Goal: Task Accomplishment & Management: Manage account settings

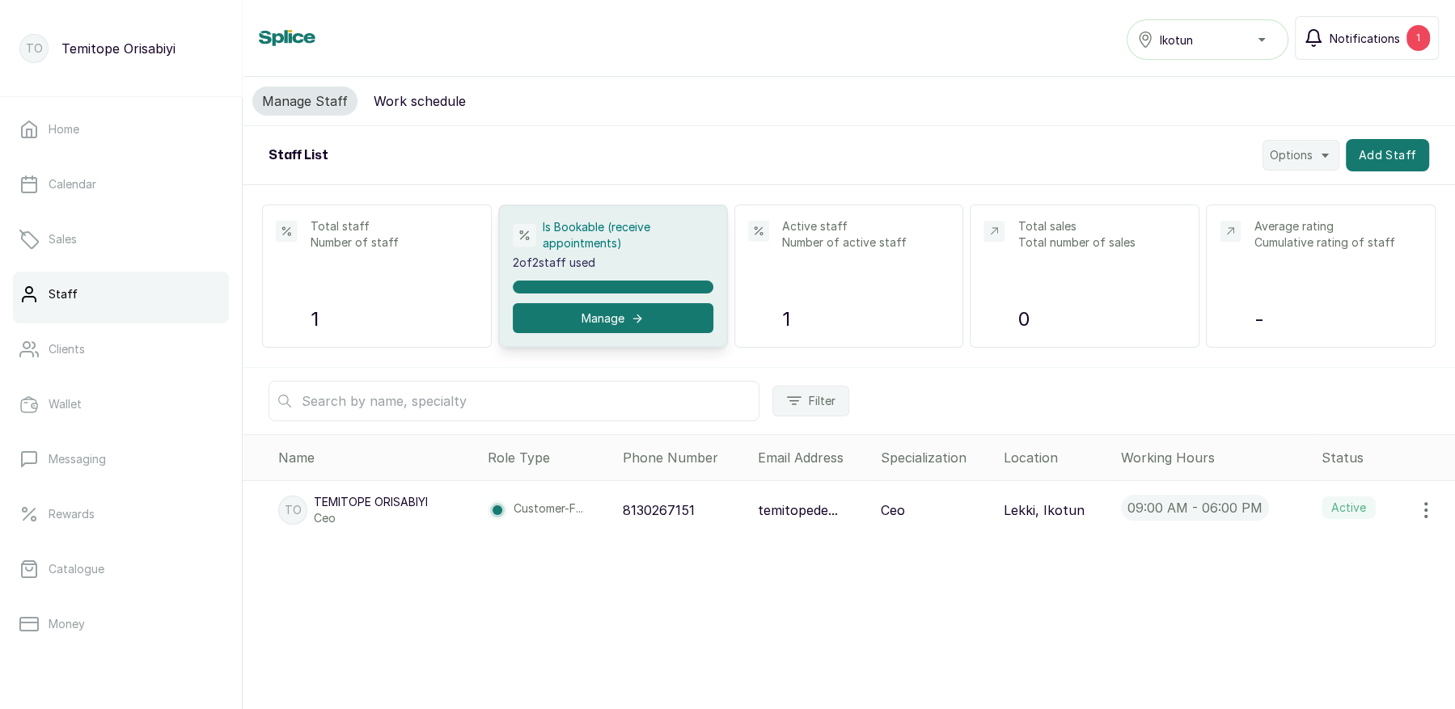
click at [1343, 40] on span "Notifications" at bounding box center [1365, 38] width 70 height 17
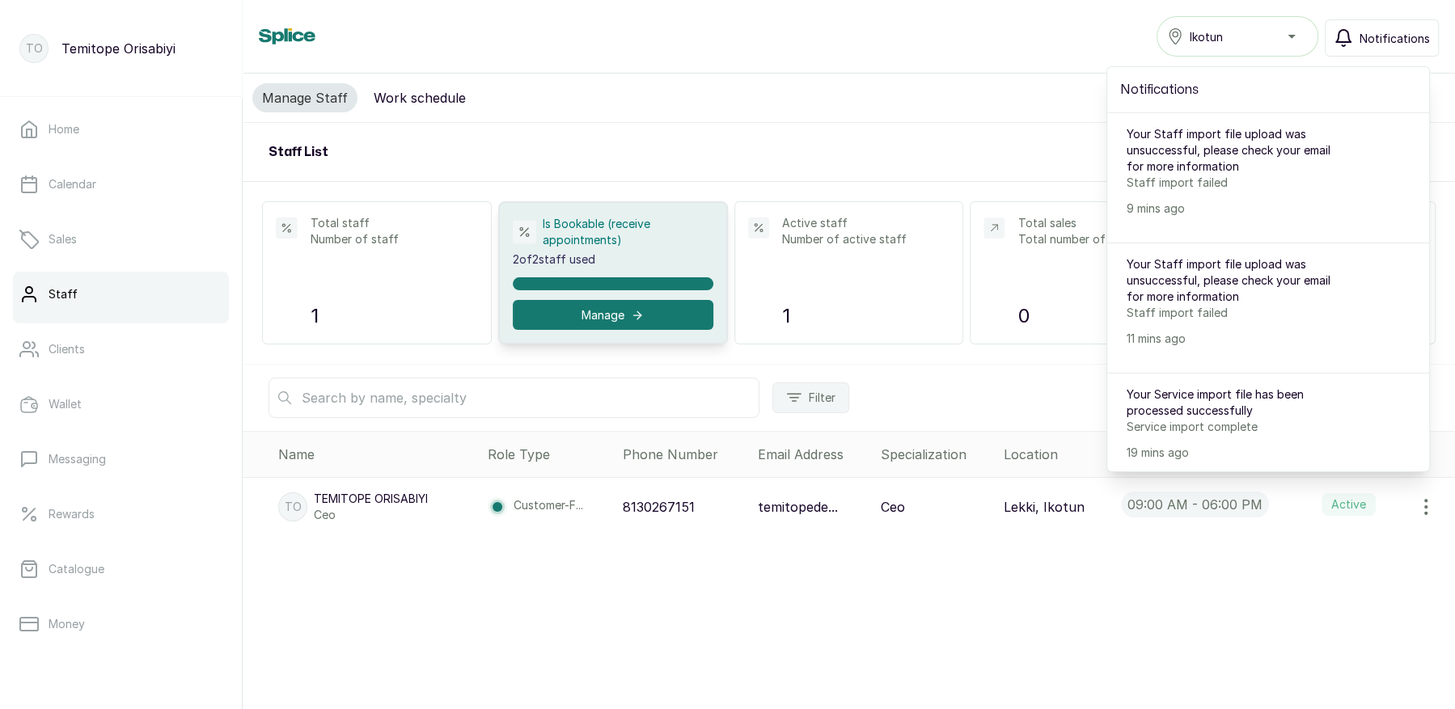
click at [989, 99] on div "Manage Staff Work schedule" at bounding box center [849, 98] width 1213 height 49
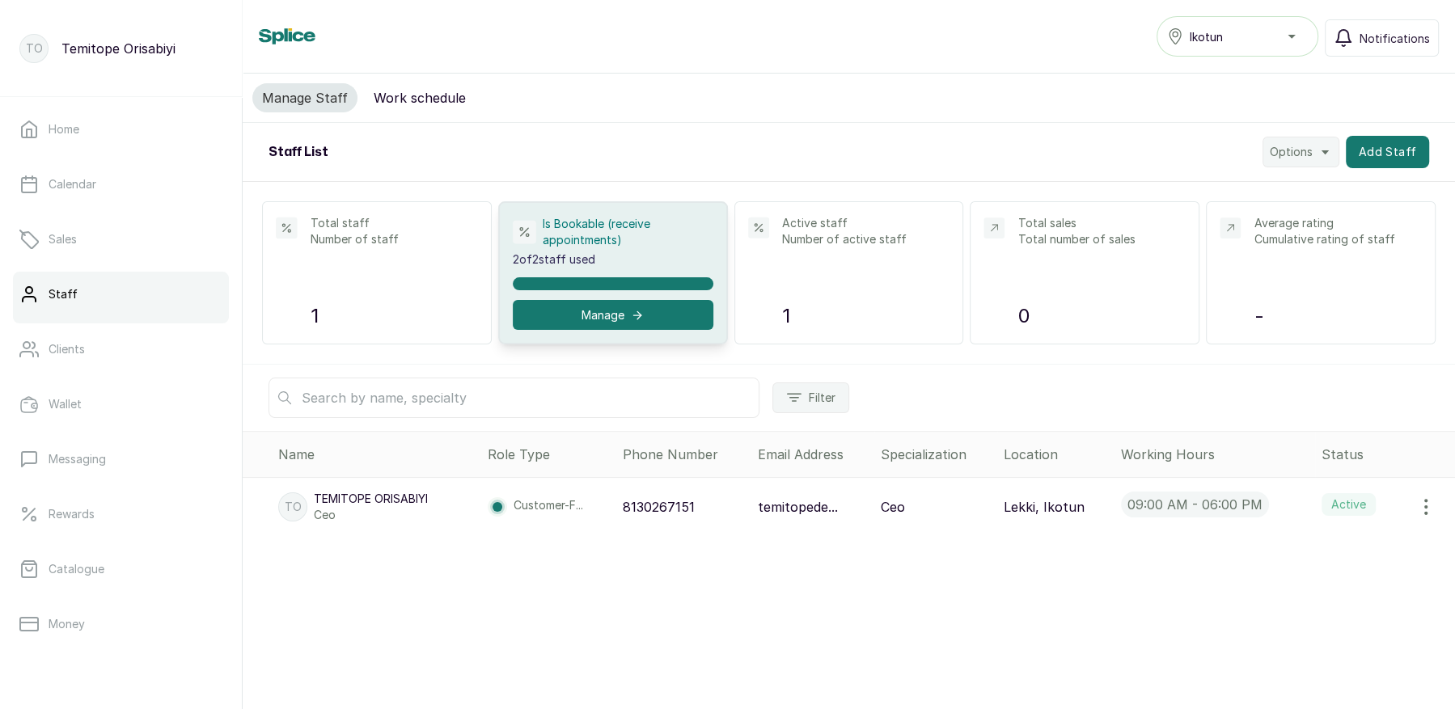
click at [397, 95] on button "Work schedule" at bounding box center [420, 97] width 112 height 29
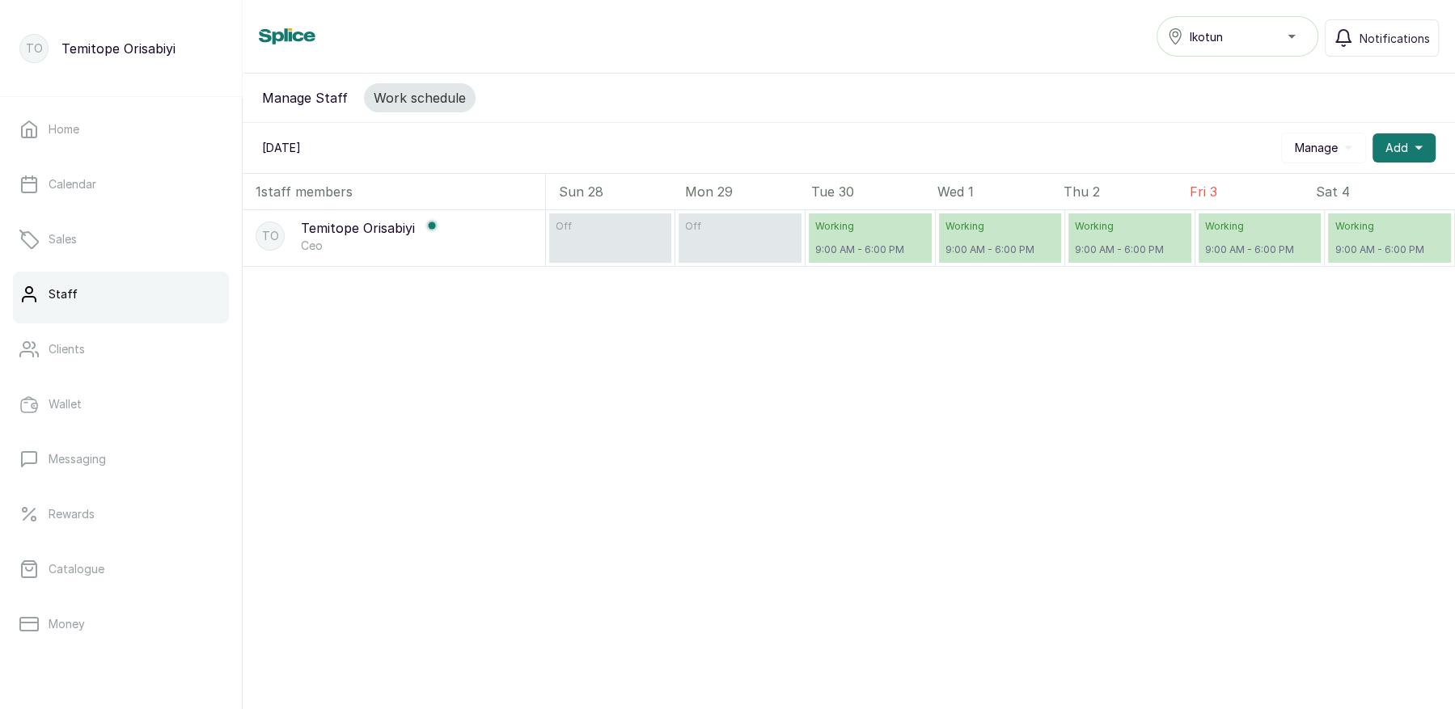
click at [290, 99] on button "Manage Staff" at bounding box center [304, 97] width 105 height 29
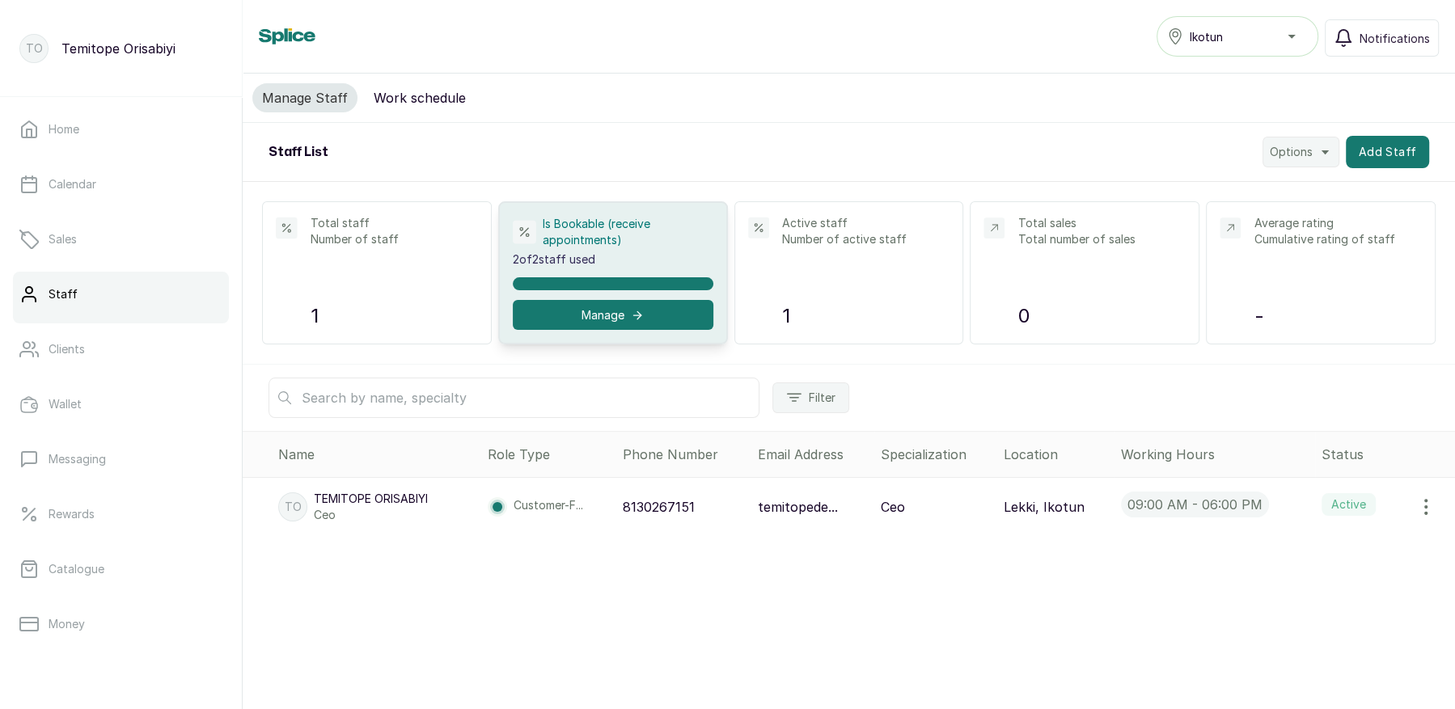
click at [1209, 45] on div "Ikotun" at bounding box center [1237, 36] width 141 height 19
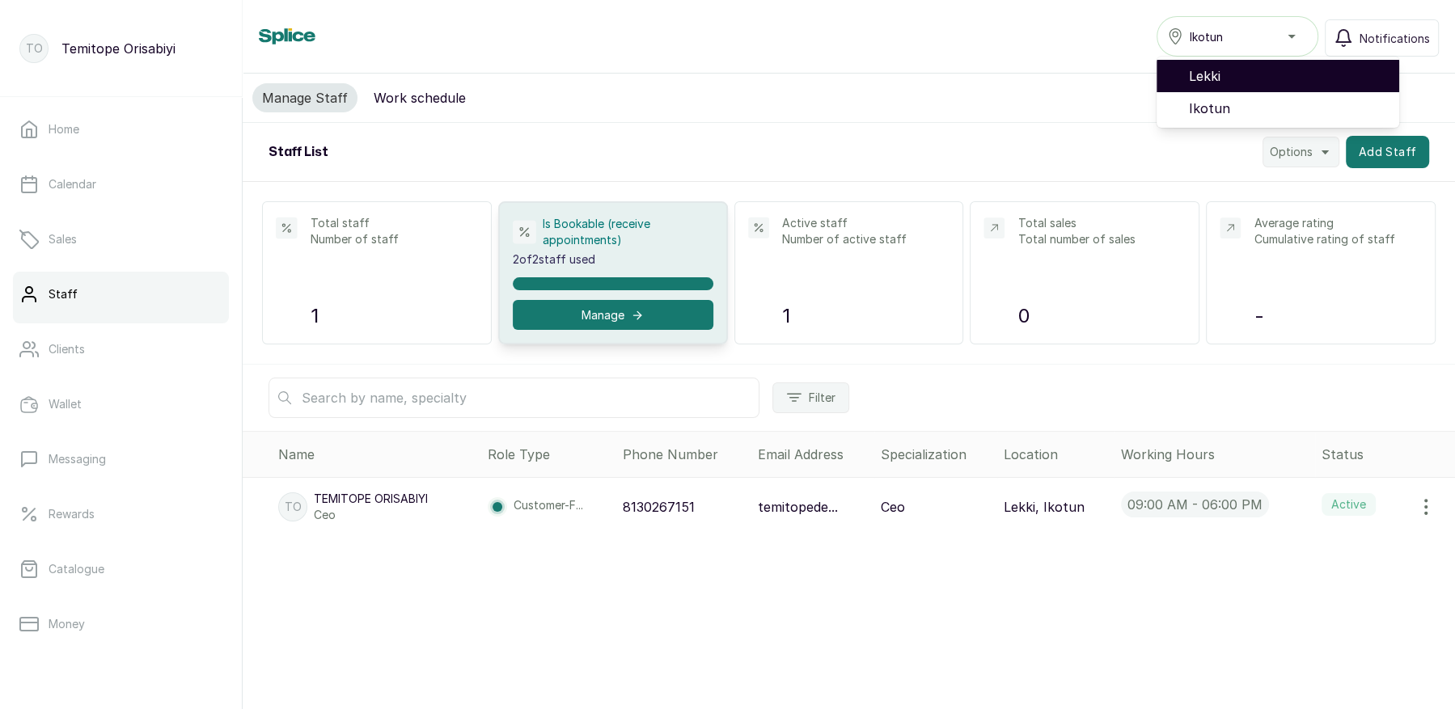
click at [1205, 78] on span "Lekki" at bounding box center [1287, 75] width 197 height 19
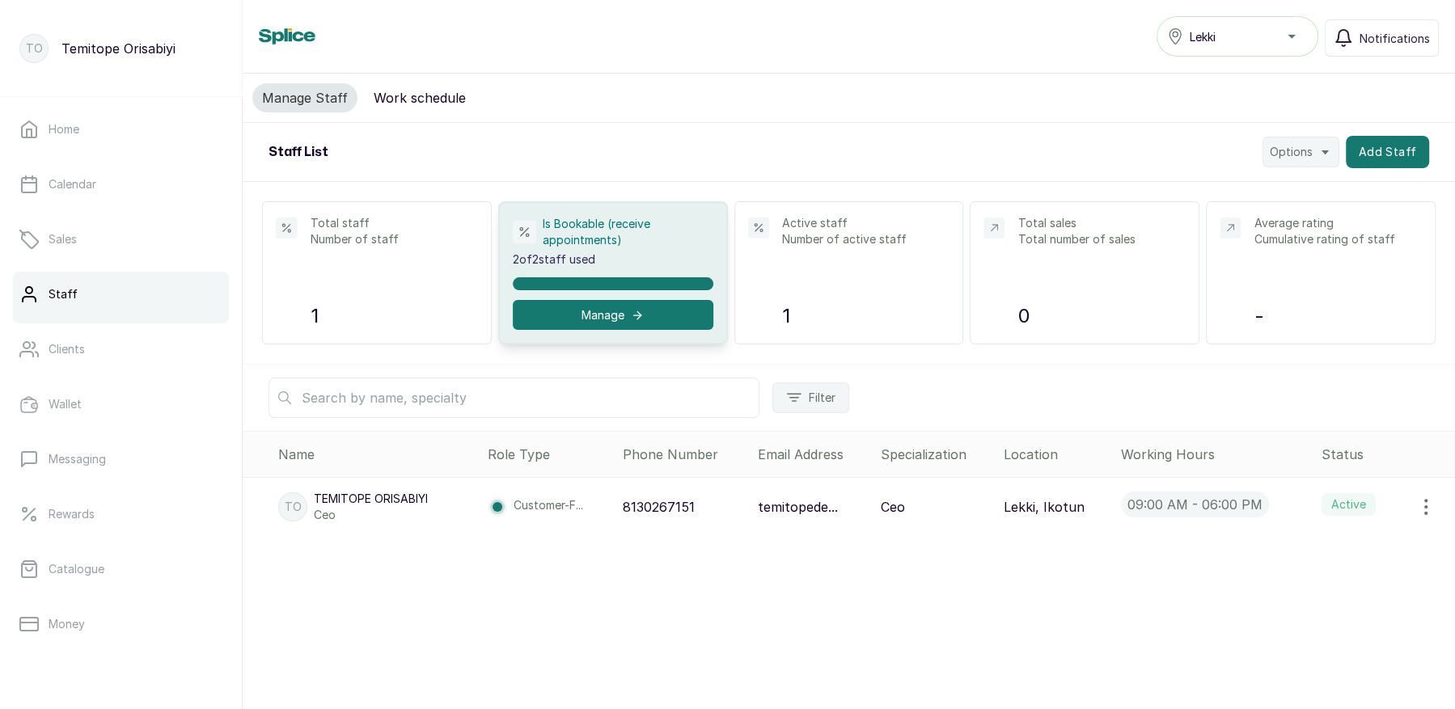
click at [1216, 44] on span "Lekki" at bounding box center [1203, 36] width 26 height 17
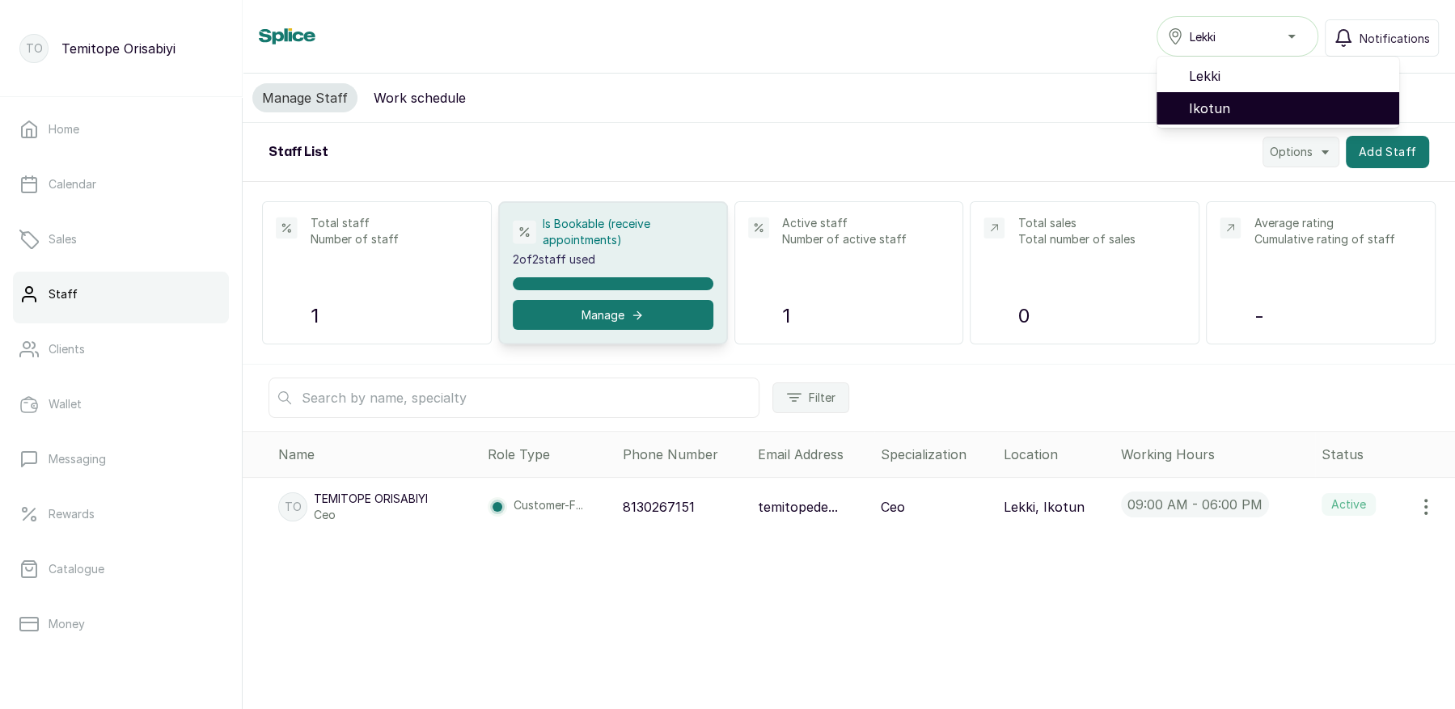
click at [1214, 108] on span "Ikotun" at bounding box center [1287, 108] width 197 height 19
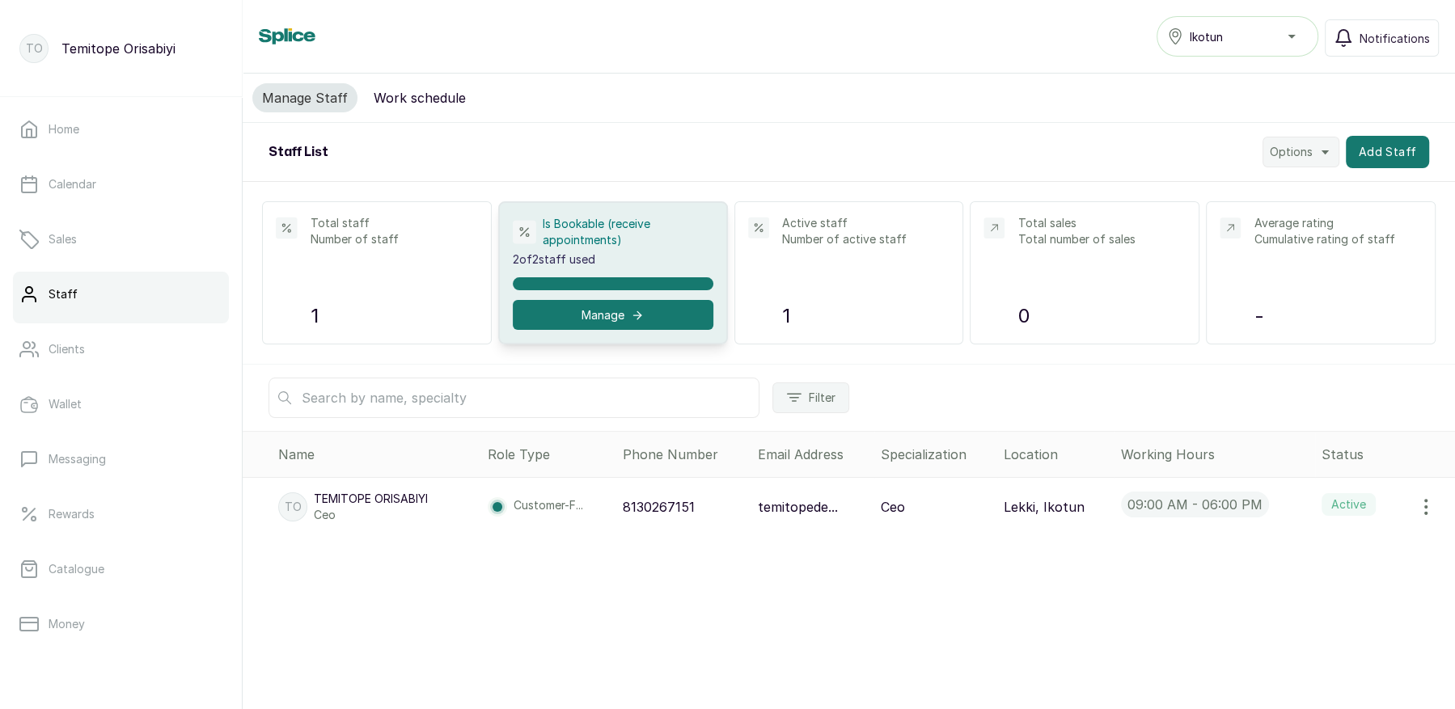
click at [1301, 160] on button "Options" at bounding box center [1301, 152] width 77 height 31
click at [1230, 225] on span "Import Staff" at bounding box center [1248, 228] width 155 height 19
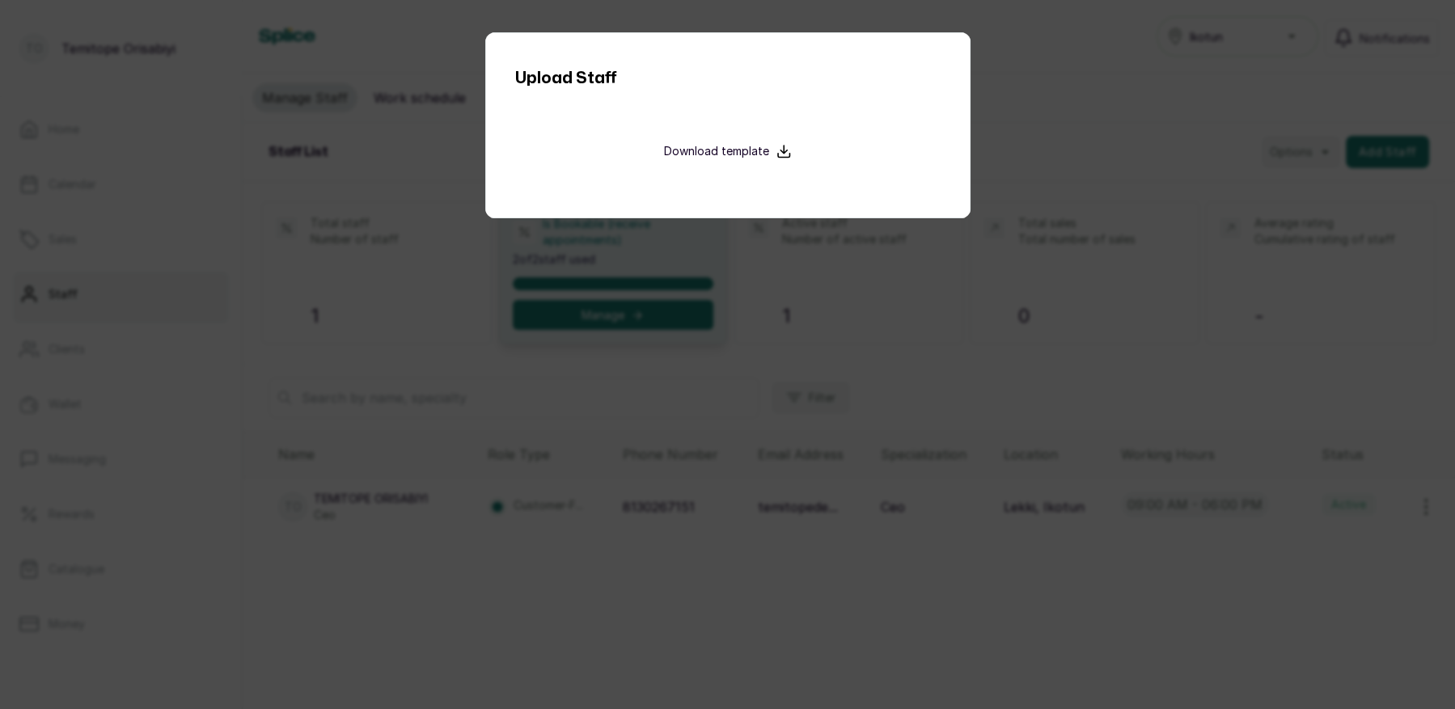
click at [724, 151] on p "Download template" at bounding box center [716, 151] width 105 height 16
click at [1007, 288] on div "Upload Staff Download template" at bounding box center [727, 354] width 1455 height 709
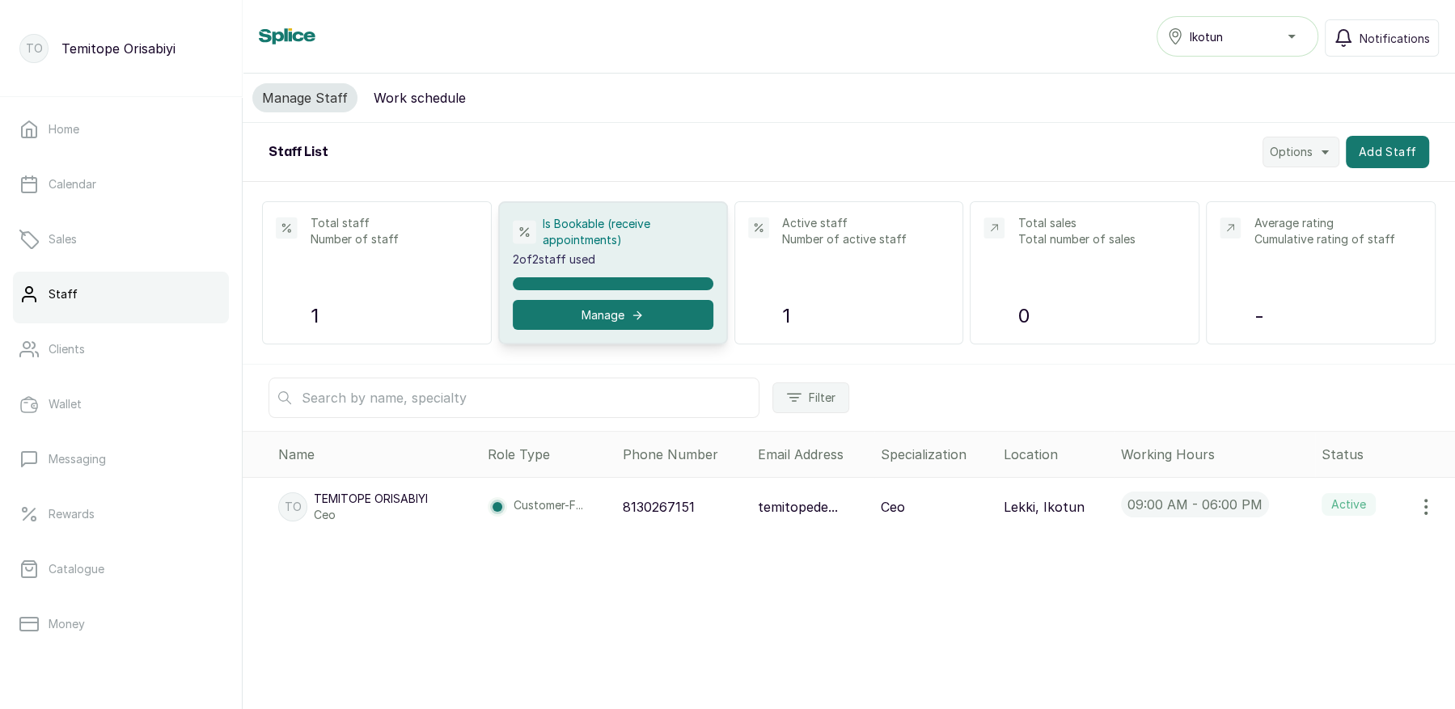
click at [1302, 152] on span "Options" at bounding box center [1291, 152] width 43 height 16
click at [1198, 233] on span "Import Staff" at bounding box center [1248, 228] width 155 height 19
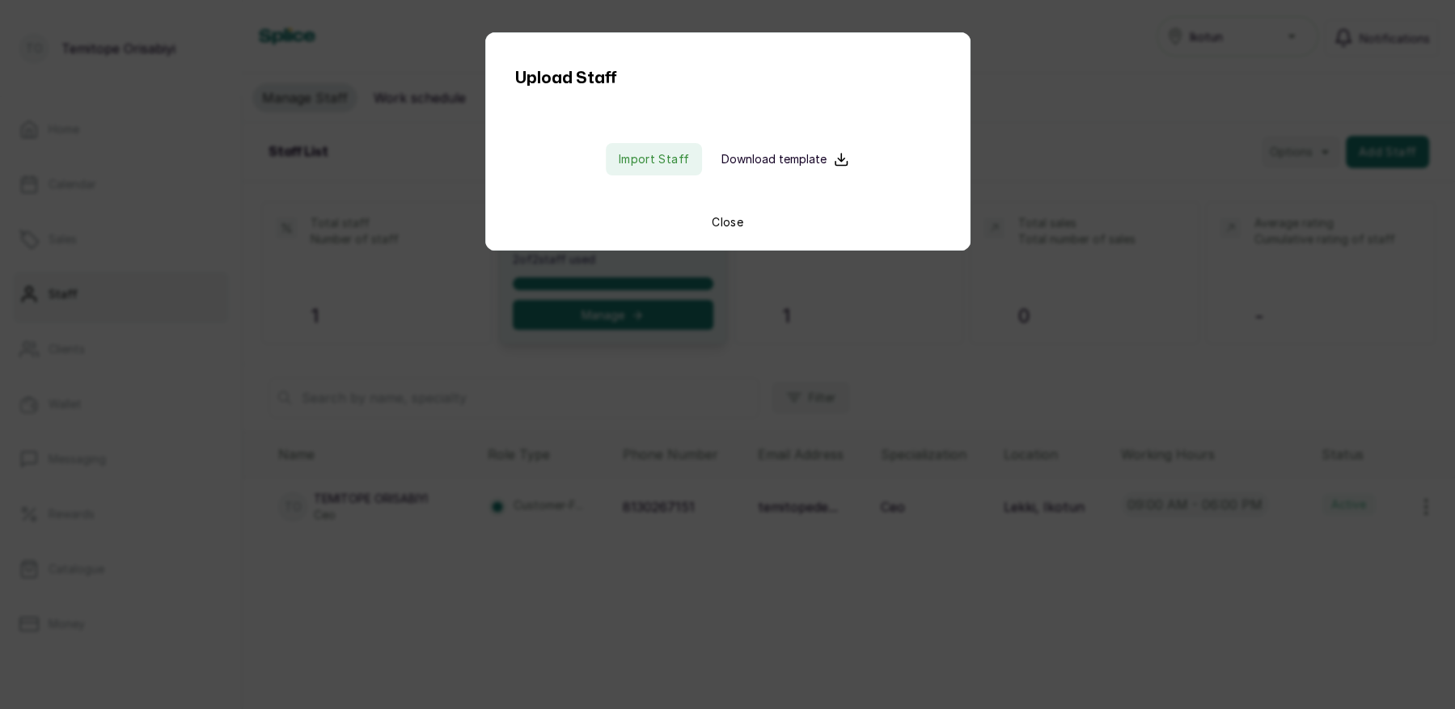
click at [713, 225] on button "Close" at bounding box center [728, 222] width 32 height 16
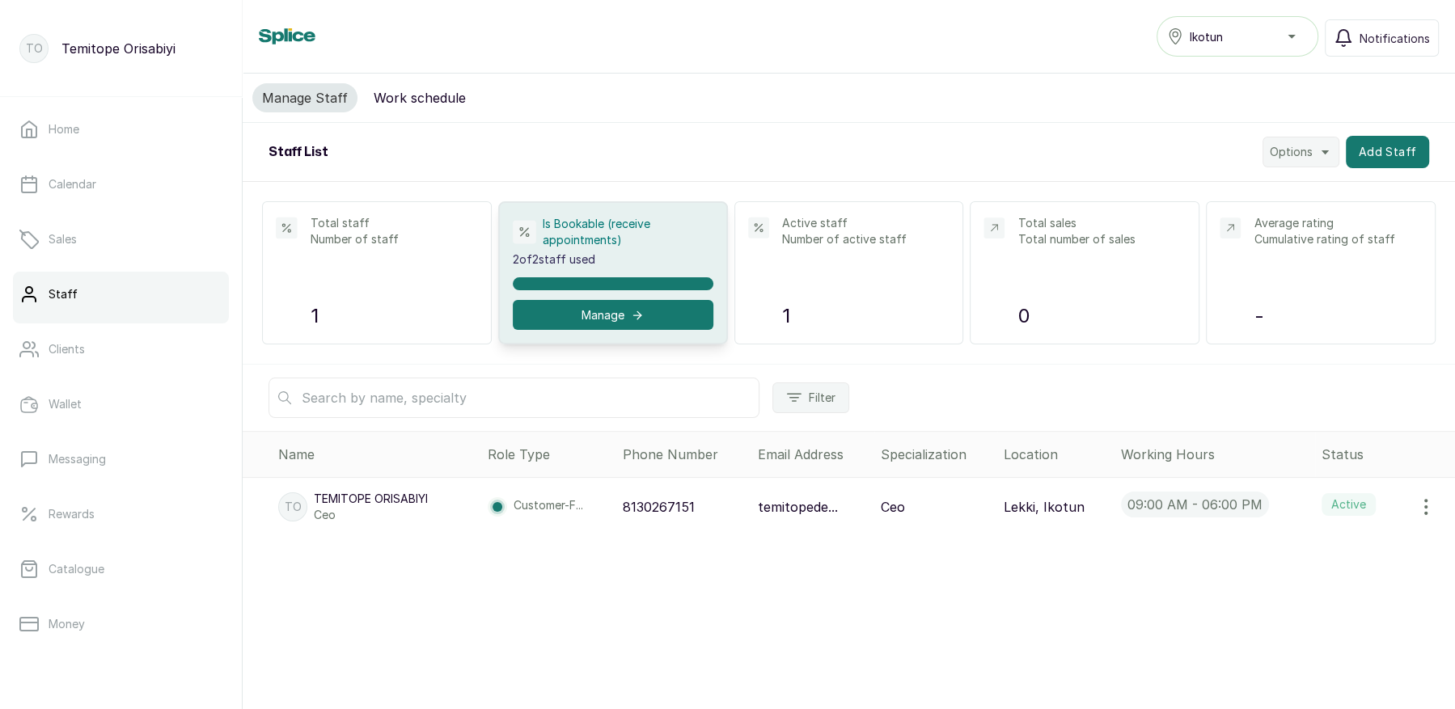
click at [1295, 155] on span "Options" at bounding box center [1291, 152] width 43 height 16
click at [1201, 237] on div "Export Staff Import Staff" at bounding box center [1248, 213] width 181 height 78
click at [1201, 227] on span "Import Staff" at bounding box center [1248, 228] width 155 height 19
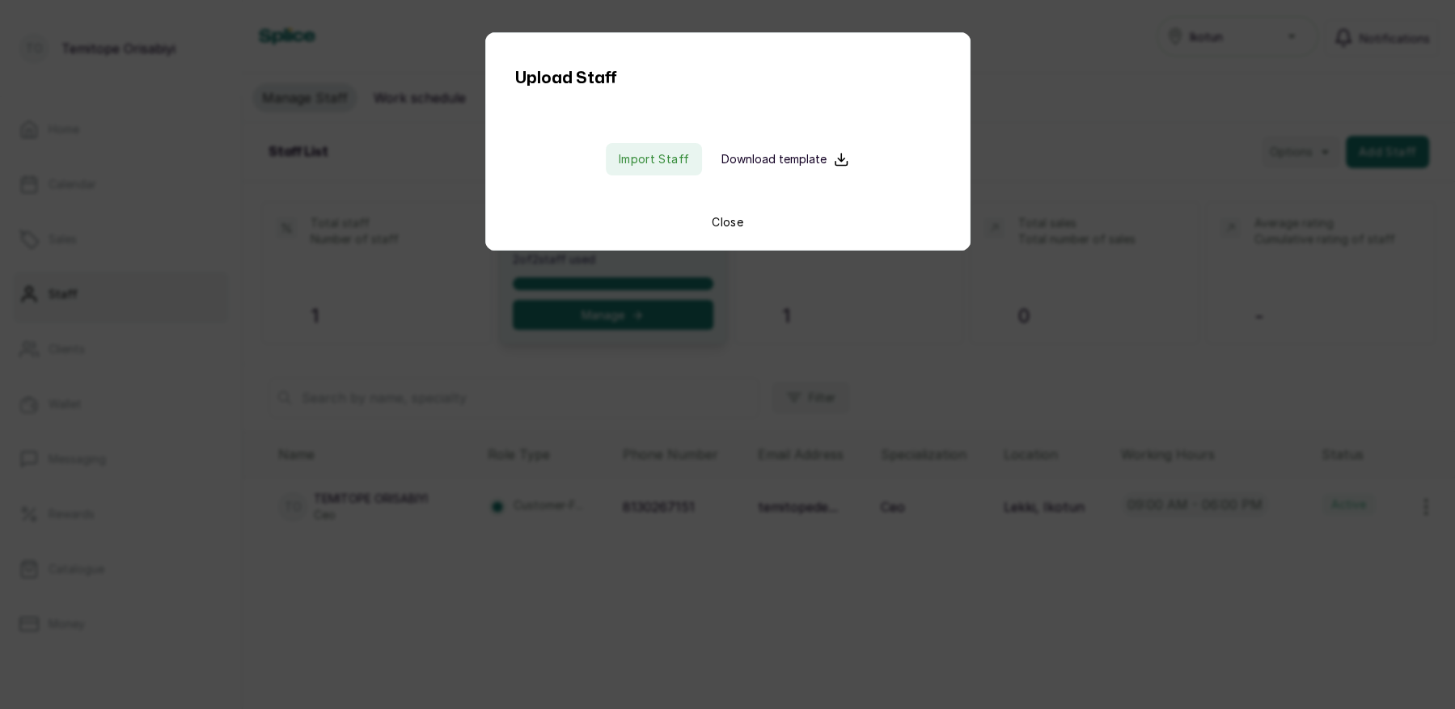
type input "C:\fakepath\NOAH BEAUTY - Sheet1.csv"
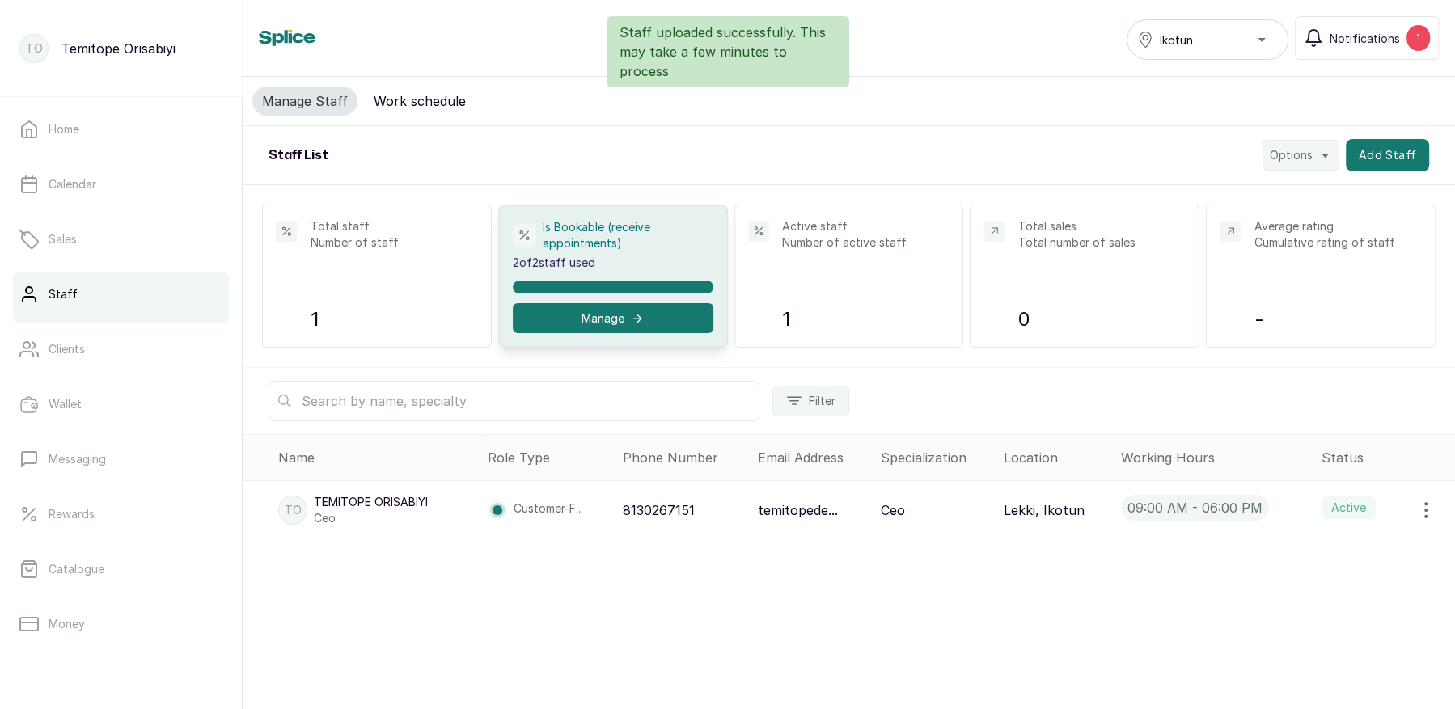
click at [1391, 36] on div "Staff uploaded successfully. This may take a few minutes to process" at bounding box center [727, 51] width 1455 height 71
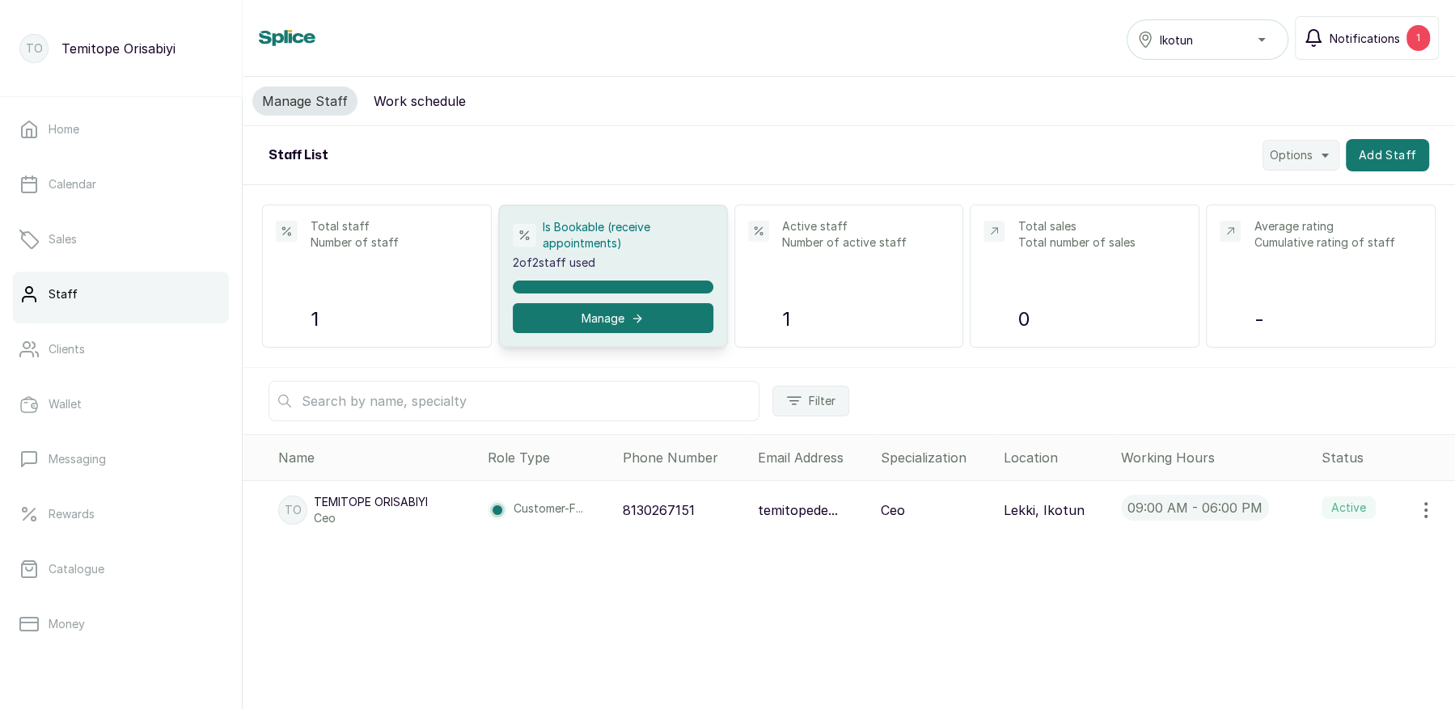
click at [1358, 38] on span "Notifications" at bounding box center [1365, 38] width 70 height 17
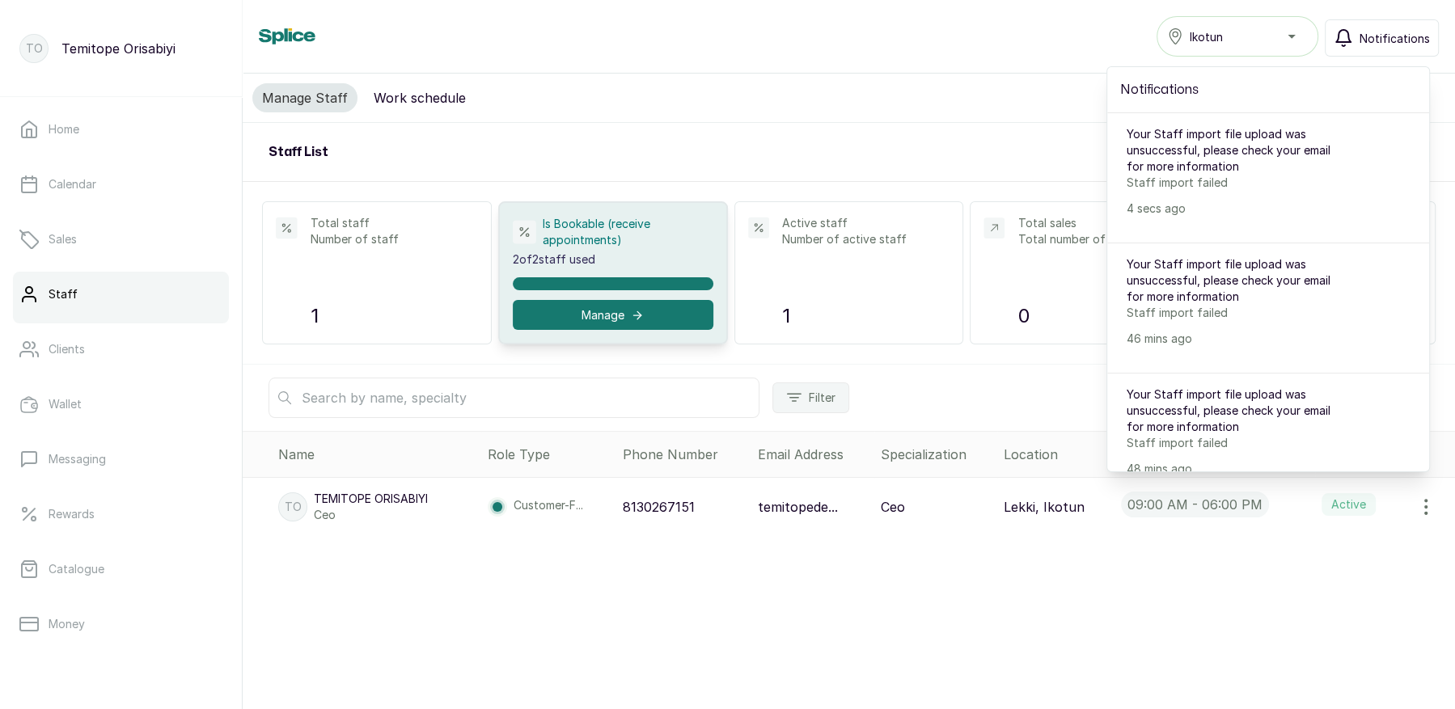
click at [980, 610] on div "Manage Staff Work schedule Staff List Options Add Staff Total staff Number of s…" at bounding box center [849, 380] width 1213 height 612
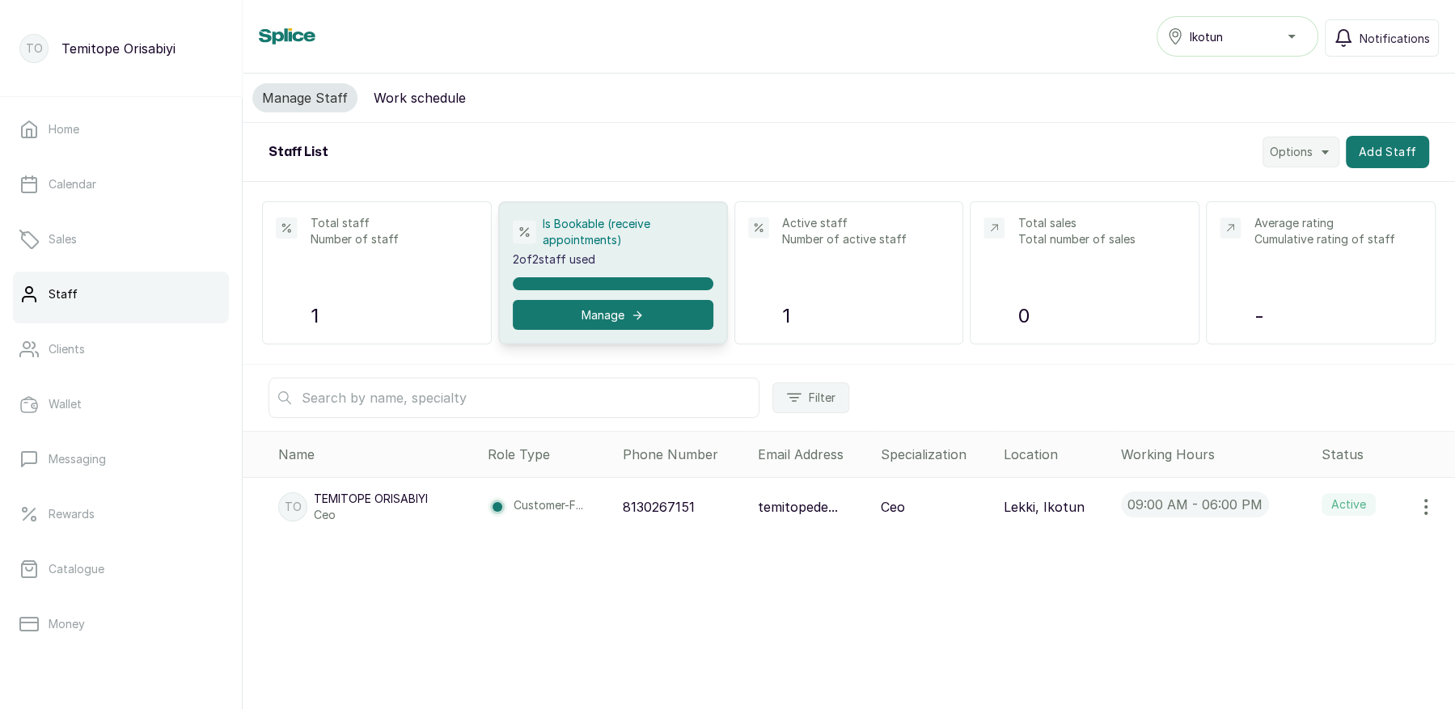
click at [1300, 157] on span "Options" at bounding box center [1291, 152] width 43 height 16
click at [1224, 219] on span "Import Staff" at bounding box center [1248, 228] width 155 height 19
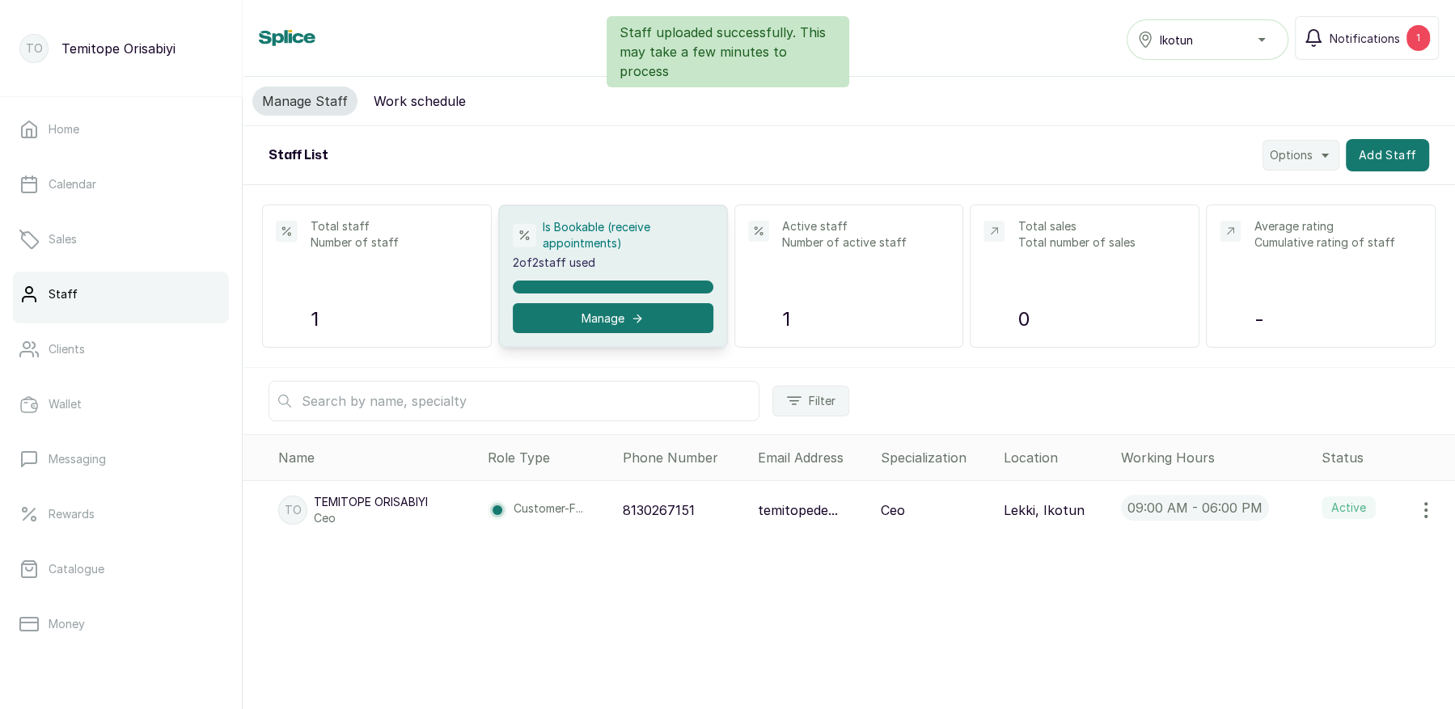
click at [1367, 49] on div "Staff uploaded successfully. This may take a few minutes to process" at bounding box center [727, 51] width 1455 height 71
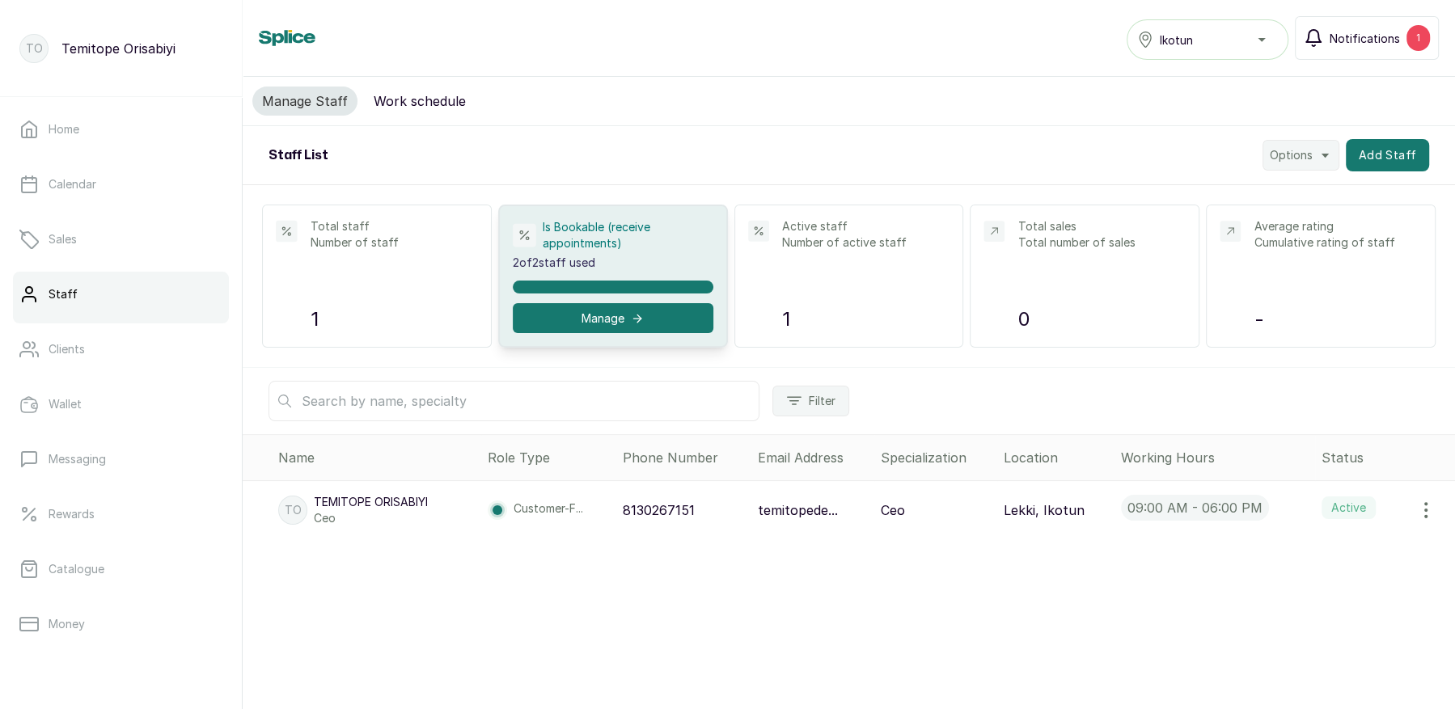
click at [1351, 38] on span "Notifications" at bounding box center [1365, 38] width 70 height 17
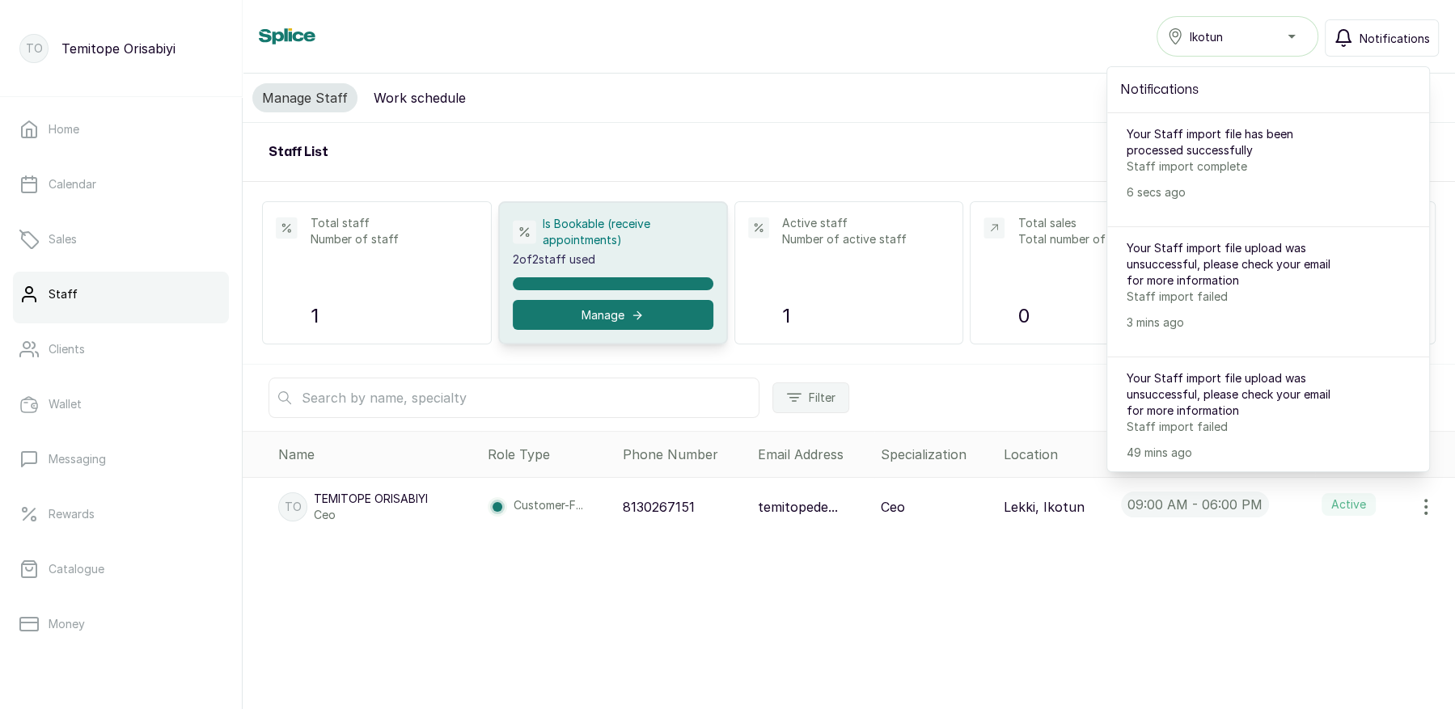
click at [1196, 175] on div "Your Staff import file has been processed successfully Staff import complete 6 …" at bounding box center [1238, 163] width 222 height 74
click at [1182, 167] on p "Staff import complete" at bounding box center [1238, 167] width 222 height 16
click at [866, 93] on div "Manage Staff Work schedule" at bounding box center [849, 98] width 1213 height 49
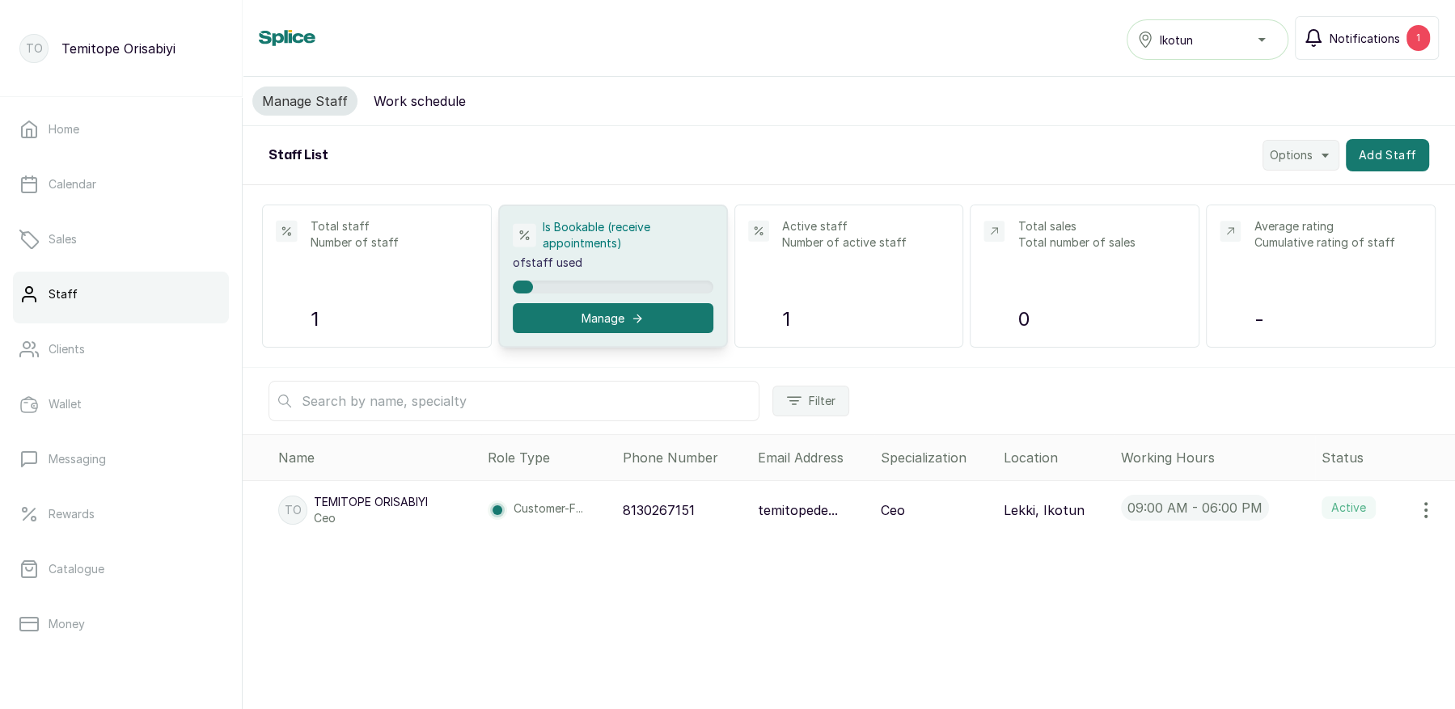
click at [1333, 48] on button "Notifications 1" at bounding box center [1367, 38] width 144 height 44
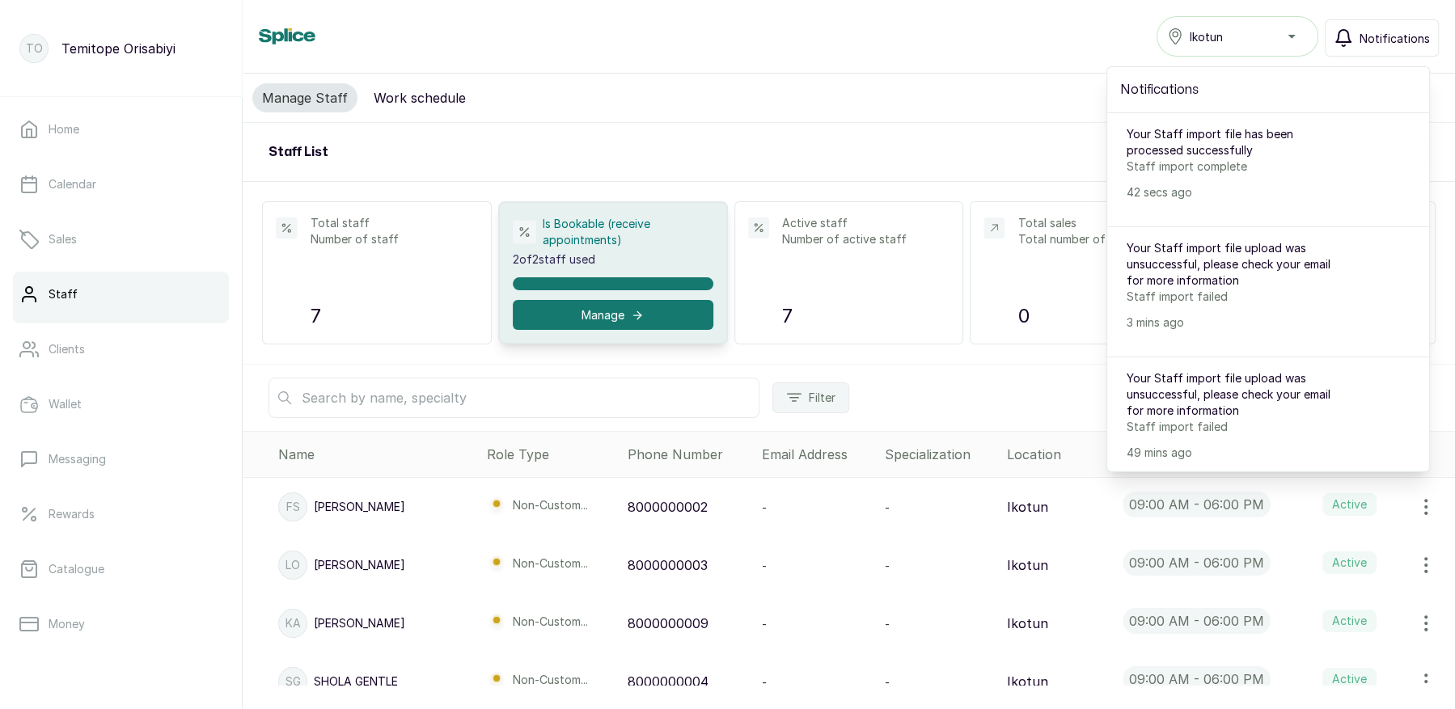
click at [888, 105] on div "Manage Staff Work schedule" at bounding box center [849, 98] width 1213 height 49
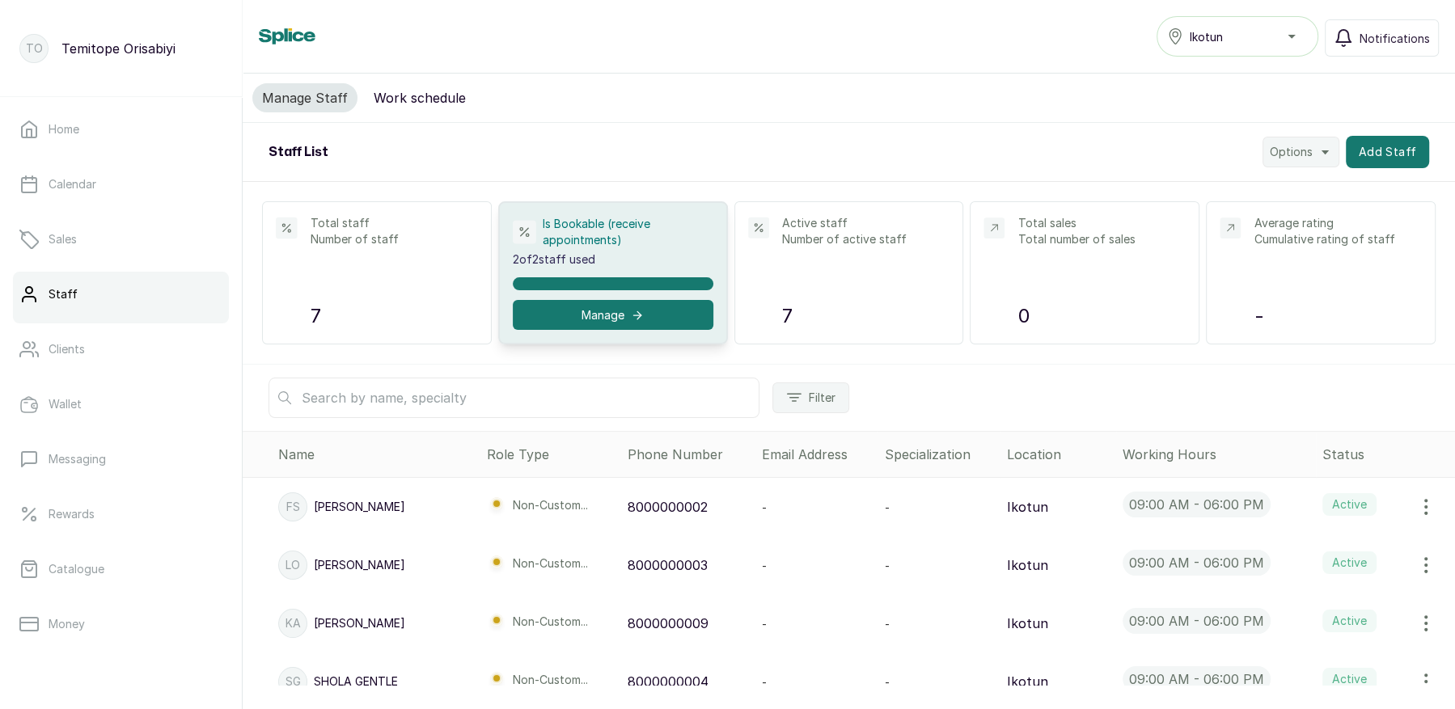
scroll to position [197, 0]
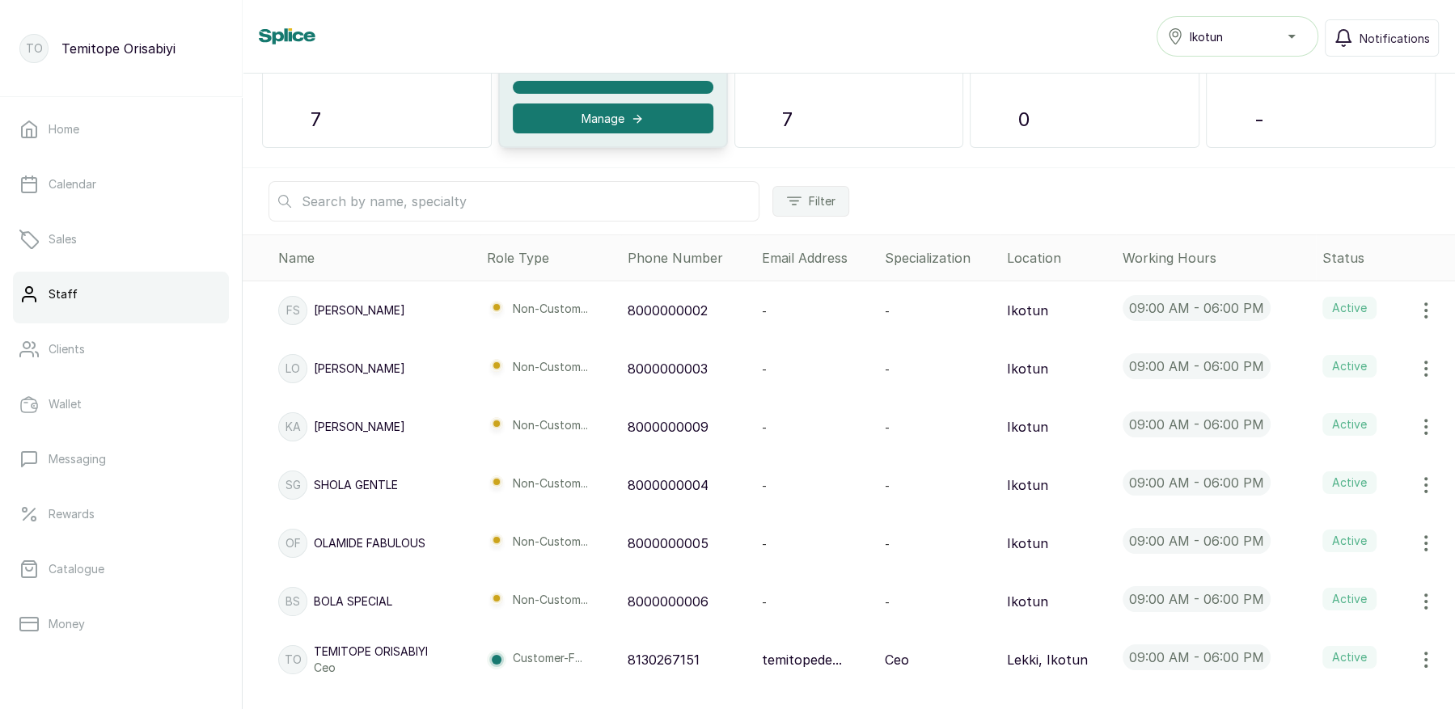
click at [1422, 301] on icon "button" at bounding box center [1425, 310] width 19 height 19
click at [1338, 447] on span "View" at bounding box center [1358, 452] width 155 height 19
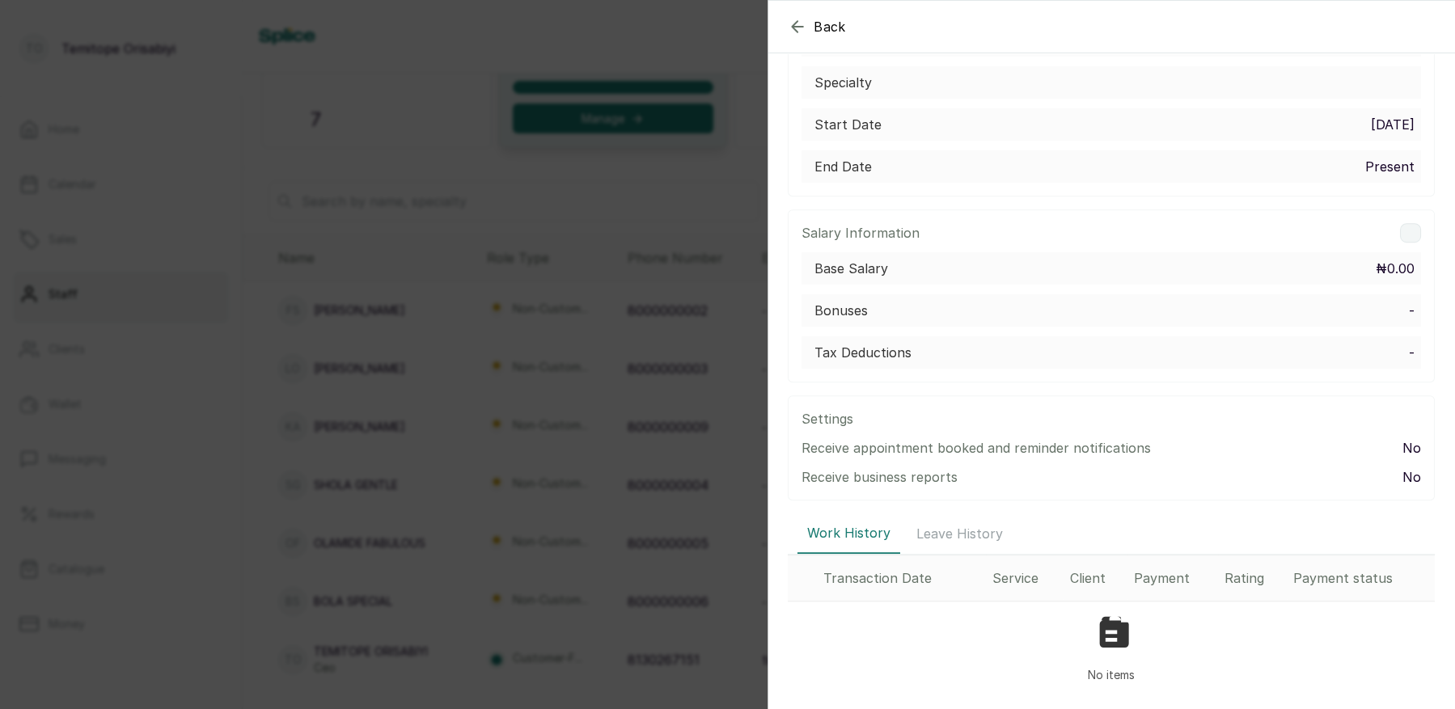
scroll to position [0, 0]
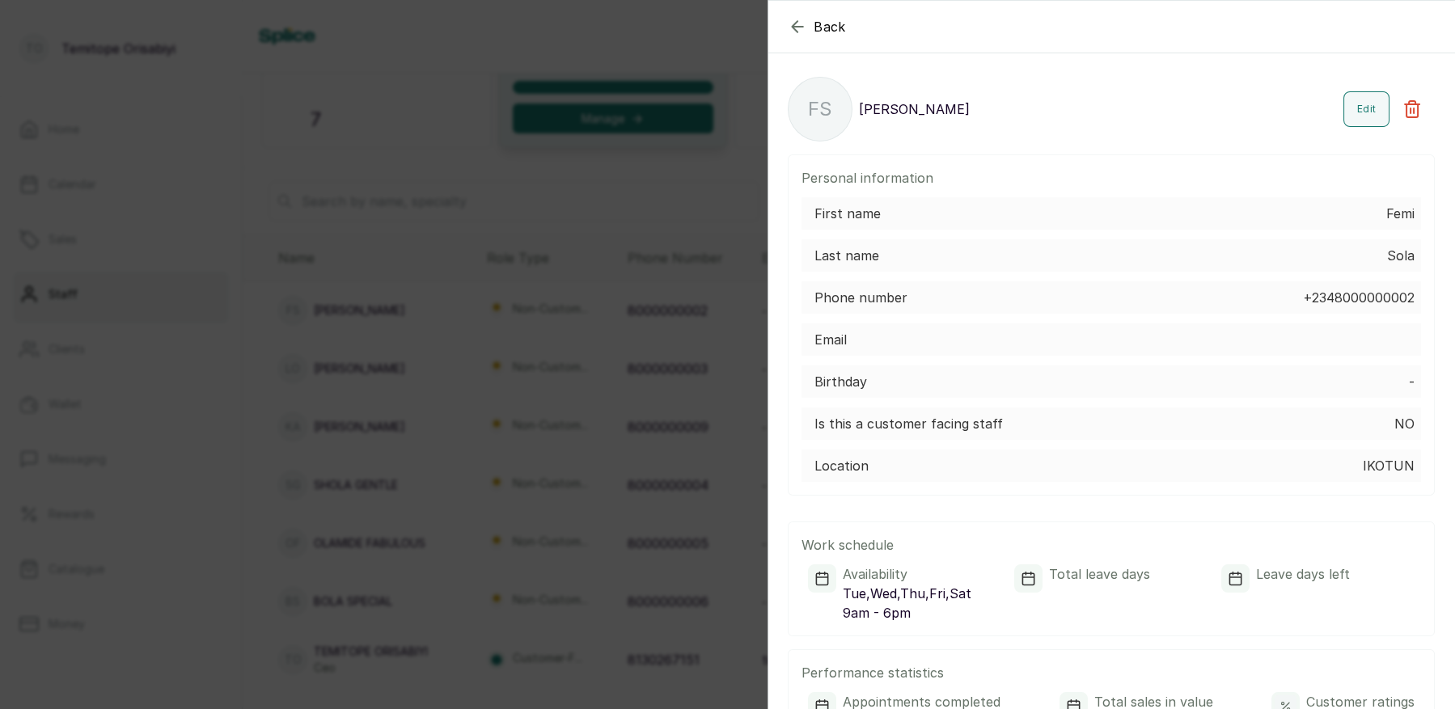
click at [790, 18] on icon "button" at bounding box center [797, 26] width 19 height 19
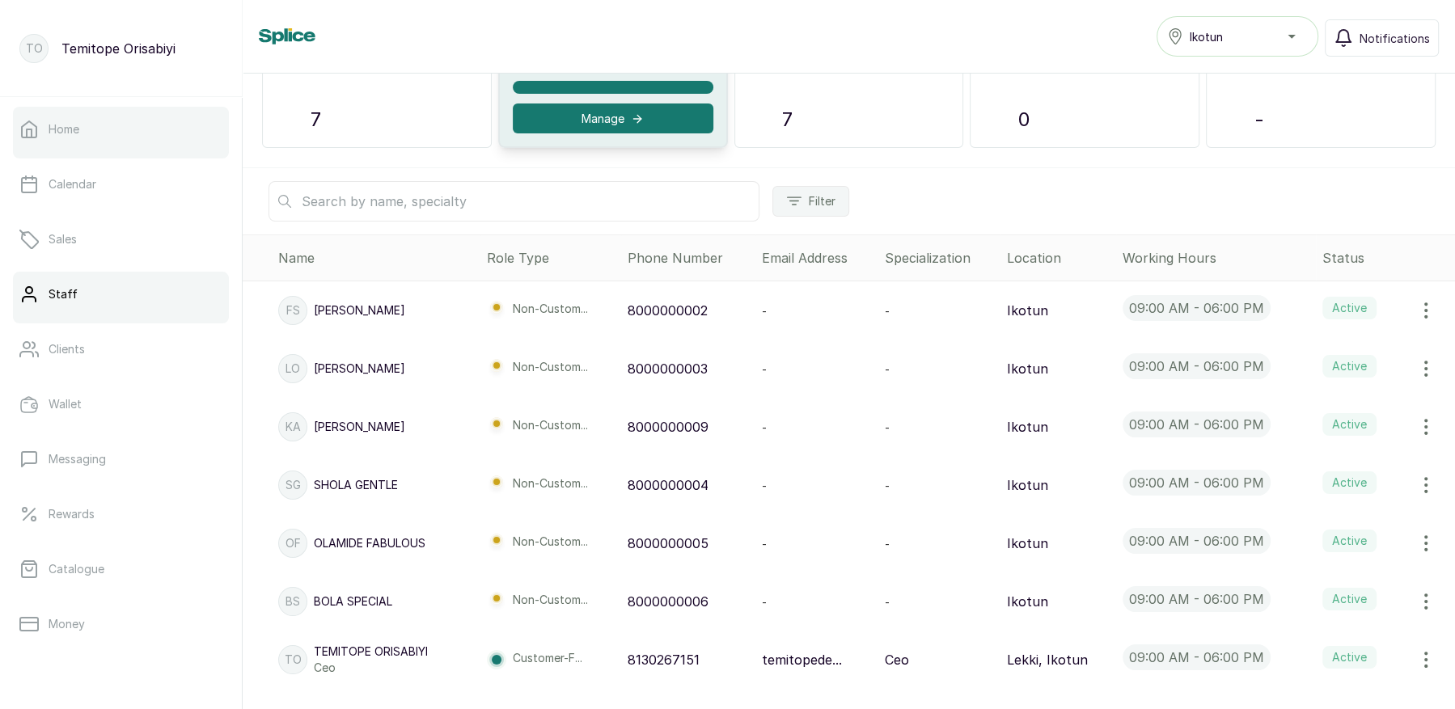
click at [69, 119] on link "Home" at bounding box center [121, 129] width 216 height 45
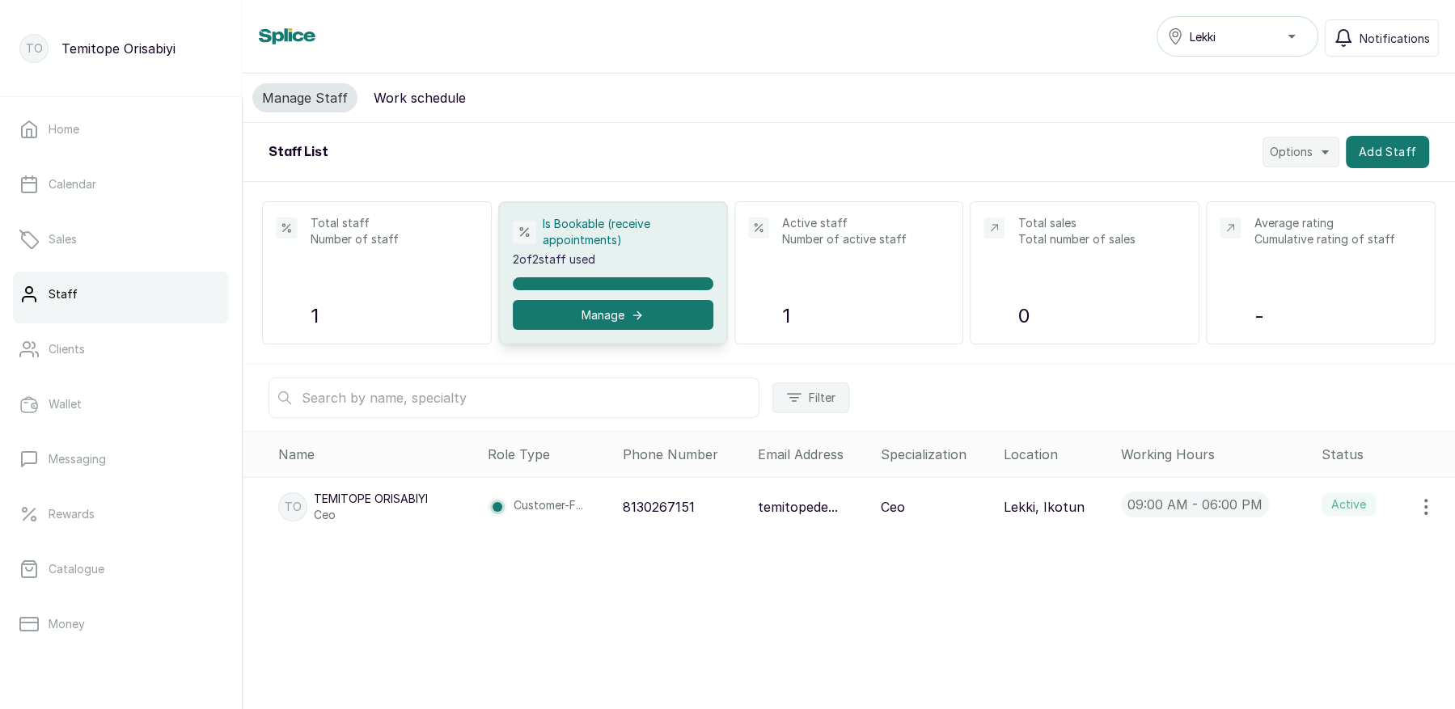
click at [1298, 150] on span "Options" at bounding box center [1291, 152] width 43 height 16
click at [1081, 131] on div "Staff List Options Export Staff Import Staff Add Staff" at bounding box center [849, 152] width 1213 height 59
click at [411, 98] on button "Work schedule" at bounding box center [420, 97] width 112 height 29
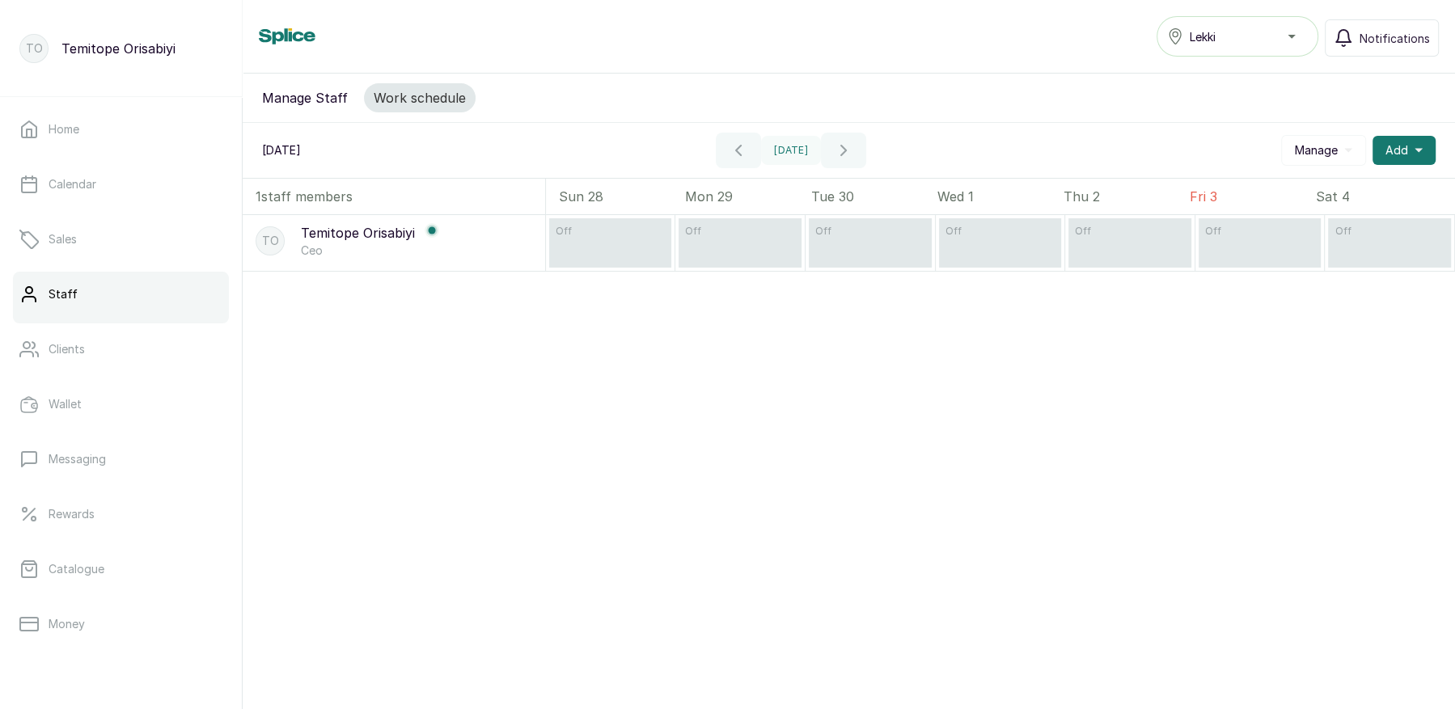
click at [303, 98] on button "Manage Staff" at bounding box center [304, 97] width 105 height 29
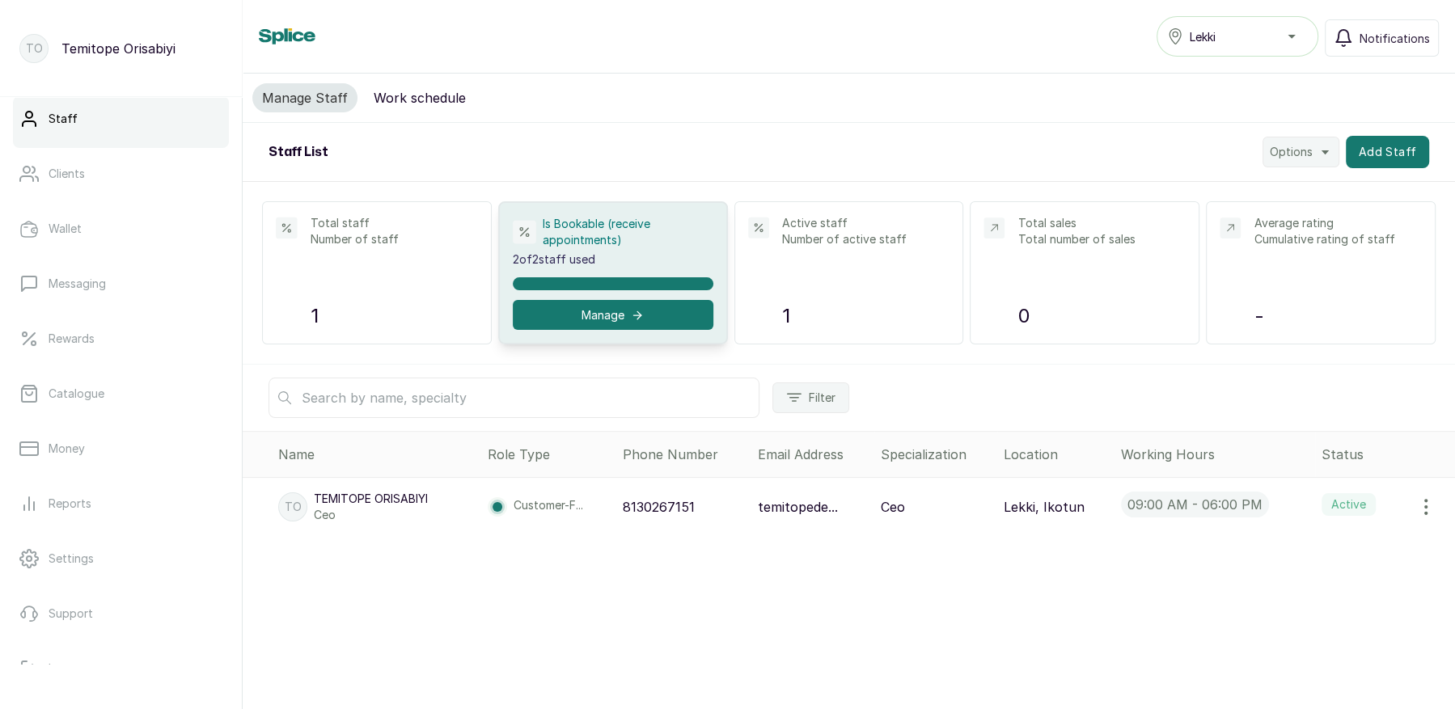
scroll to position [211, 0]
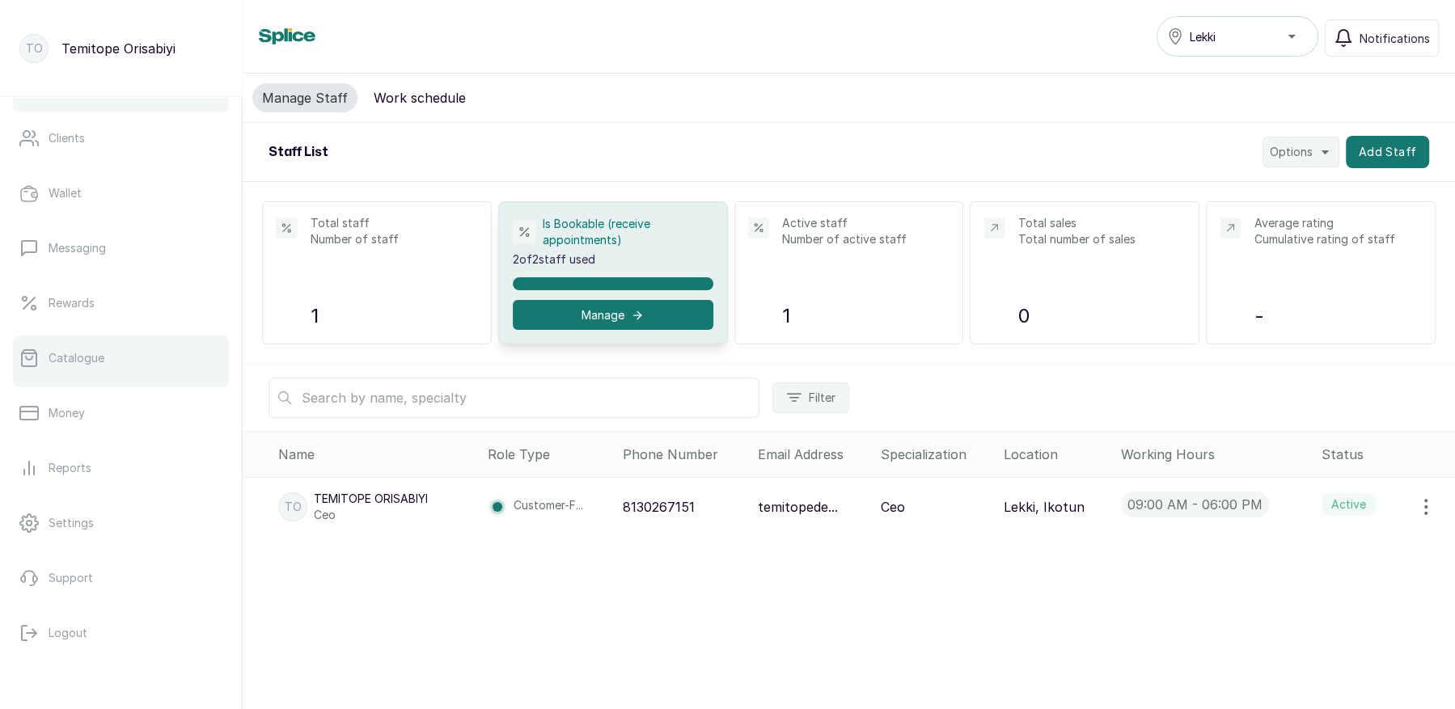
click at [75, 353] on p "Catalogue" at bounding box center [77, 358] width 56 height 16
